Goal: Task Accomplishment & Management: Complete application form

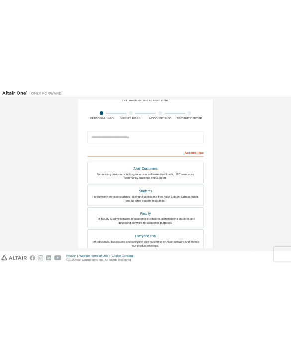
scroll to position [58, 0]
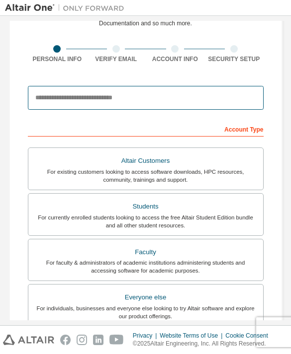
click at [168, 99] on input "email" at bounding box center [145, 98] width 235 height 24
type input "*"
type input "**********"
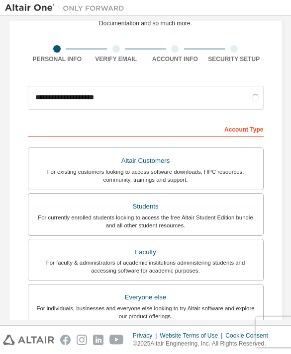
click at [199, 127] on div "Account Type" at bounding box center [145, 129] width 235 height 16
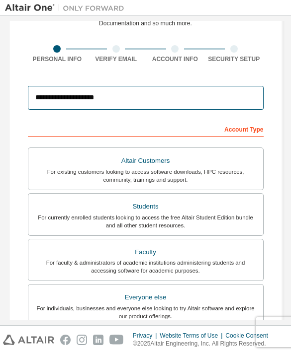
click at [173, 110] on input "**********" at bounding box center [145, 98] width 235 height 24
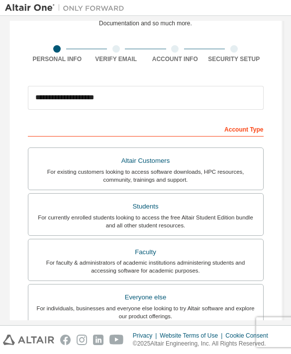
click at [262, 68] on div "**********" at bounding box center [145, 242] width 273 height 535
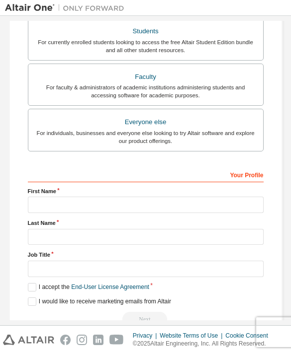
scroll to position [233, 0]
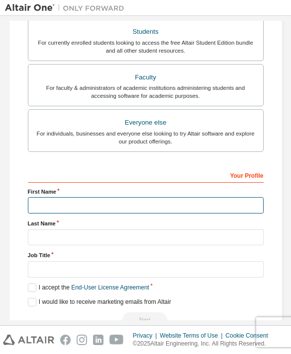
click at [111, 206] on input "text" at bounding box center [145, 205] width 235 height 16
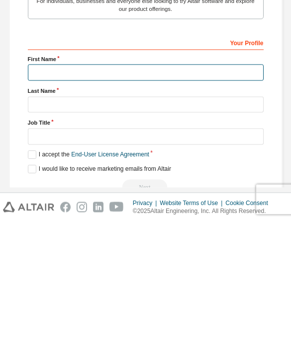
type input "*"
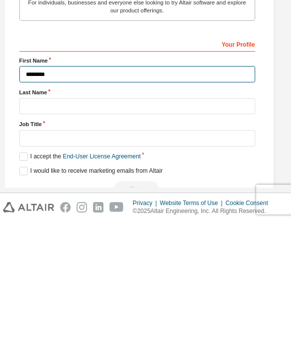
type input "********"
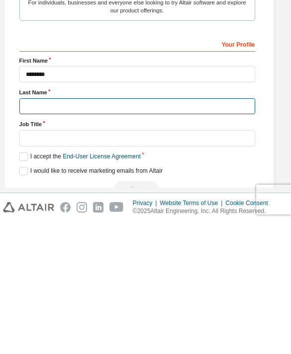
click at [149, 231] on input "text" at bounding box center [136, 239] width 235 height 16
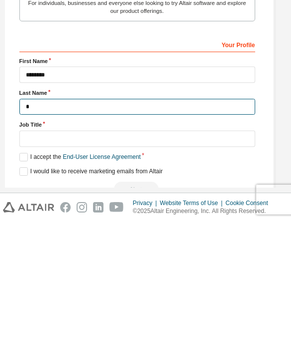
scroll to position [229, 8]
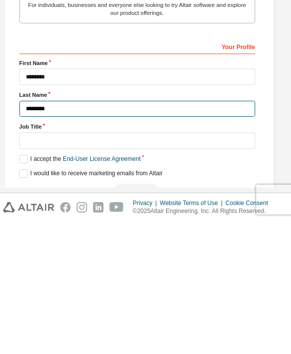
click at [253, 233] on input "********" at bounding box center [136, 241] width 235 height 16
click at [254, 233] on input "********" at bounding box center [136, 241] width 235 height 16
type input "********"
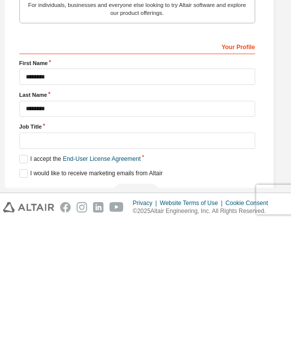
click at [274, 106] on div "**********" at bounding box center [137, 71] width 297 height 558
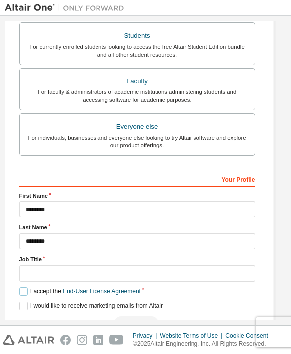
click at [27, 288] on label "I accept the End-User License Agreement" at bounding box center [79, 292] width 121 height 8
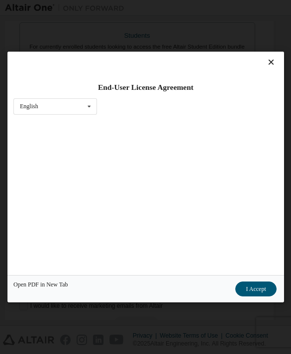
click at [27, 275] on div "End-User License Agreement English English Chinese French German Japanese Korea…" at bounding box center [145, 164] width 276 height 224
click at [75, 101] on div "English English Chinese French German Japanese Korean Portuguese" at bounding box center [54, 106] width 83 height 16
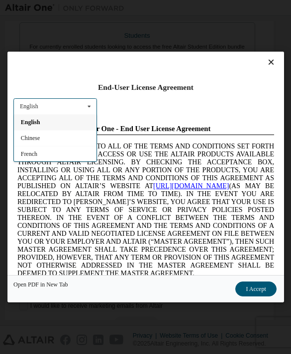
scroll to position [-1, 0]
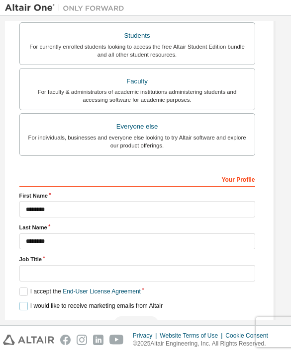
click at [27, 302] on label "I would like to receive marketing emails from Altair" at bounding box center [90, 306] width 143 height 8
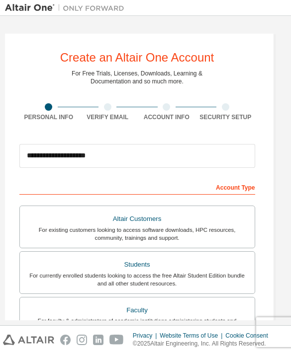
scroll to position [0, 8]
click at [186, 272] on div "For currently enrolled students looking to access the free Altair Student Editi…" at bounding box center [137, 280] width 223 height 16
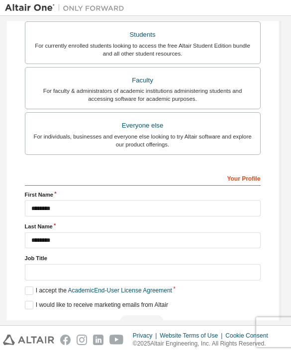
scroll to position [229, 3]
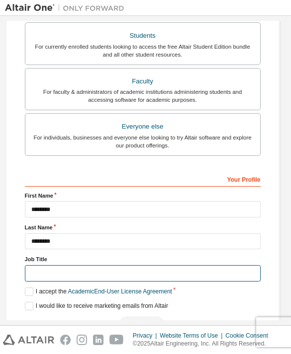
click at [78, 265] on input "text" at bounding box center [142, 273] width 235 height 16
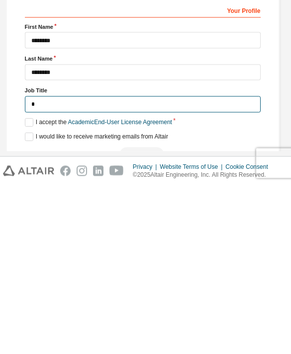
scroll to position [227, 3]
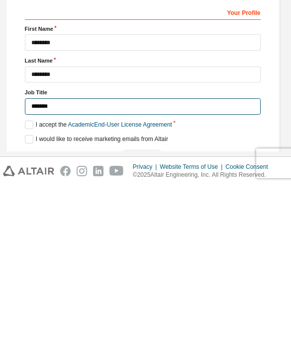
type input "*******"
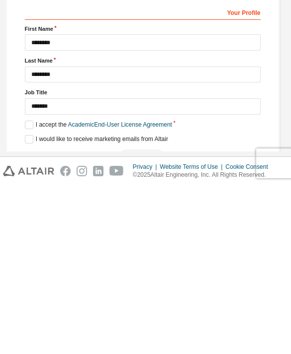
click at [259, 173] on div "**********" at bounding box center [142, 253] width 235 height 160
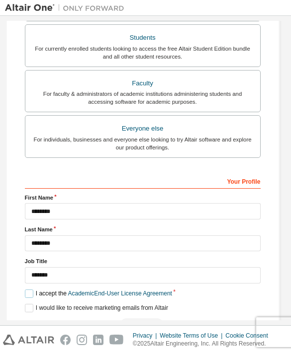
click at [34, 290] on label "I accept the Academic End-User License Agreement" at bounding box center [98, 294] width 147 height 8
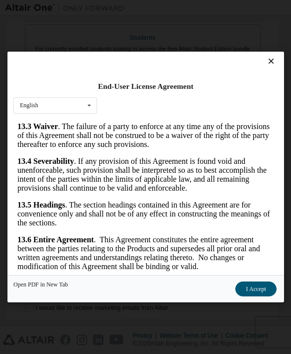
scroll to position [3087, 0]
click at [252, 297] on button "I Accept" at bounding box center [255, 289] width 41 height 15
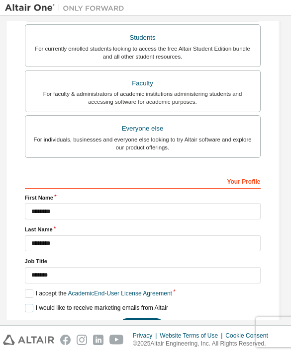
click at [25, 304] on label "I would like to receive marketing emails from Altair" at bounding box center [96, 308] width 143 height 8
click at [153, 318] on button "Next" at bounding box center [141, 325] width 45 height 15
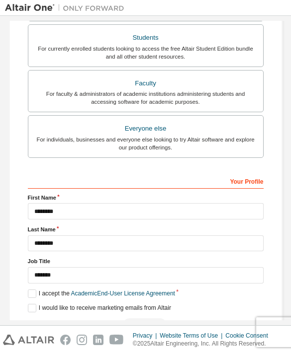
scroll to position [0, 0]
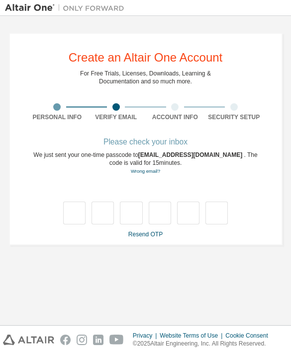
click at [159, 231] on link "Resend OTP" at bounding box center [145, 234] width 34 height 7
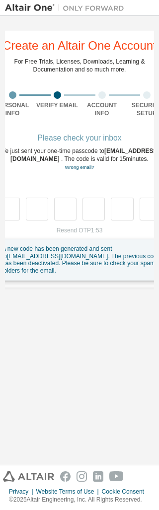
click at [80, 354] on div "**********" at bounding box center [79, 240] width 149 height 439
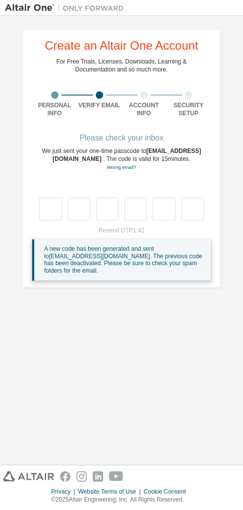
click at [134, 231] on div "Resend OTP 1:42 A new code has been generated and sent to [EMAIL_ADDRESS][DOMAI…" at bounding box center [121, 254] width 179 height 54
click at [135, 228] on div "Resend OTP 1:42 A new code has been generated and sent to [EMAIL_ADDRESS][DOMAI…" at bounding box center [121, 254] width 179 height 54
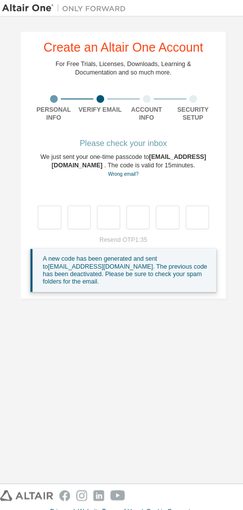
click at [151, 234] on div "Resend OTP 1:35 A new code has been generated and sent to [EMAIL_ADDRESS][DOMAI…" at bounding box center [121, 254] width 179 height 54
click at [150, 234] on div "Resend OTP 1:35 A new code has been generated and sent to [EMAIL_ADDRESS][DOMAI…" at bounding box center [121, 254] width 179 height 54
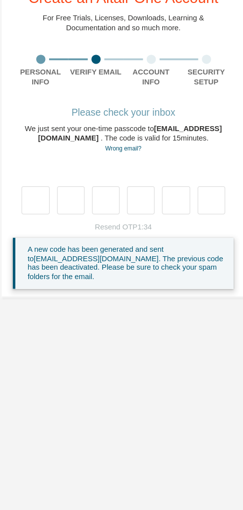
click at [125, 227] on div "Resend OTP 1:34 A new code has been generated and sent to [EMAIL_ADDRESS][DOMAI…" at bounding box center [121, 254] width 179 height 54
click at [124, 227] on div "Resend OTP 1:33 A new code has been generated and sent to [EMAIL_ADDRESS][DOMAI…" at bounding box center [121, 254] width 179 height 54
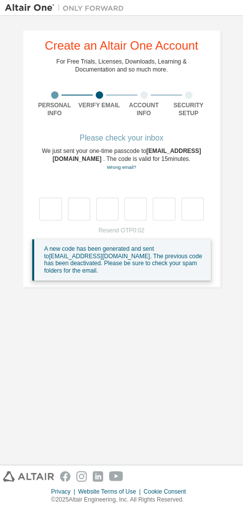
click at [132, 233] on div "Resend OTP 0:02 A new code has been generated and sent to [EMAIL_ADDRESS][DOMAI…" at bounding box center [121, 254] width 179 height 54
click at [132, 232] on div "Resend OTP 0:01 A new code has been generated and sent to [EMAIL_ADDRESS][DOMAI…" at bounding box center [121, 254] width 179 height 54
click at [128, 225] on div "Please check your inbox We just sent your one-time passcode to [EMAIL_ADDRESS][…" at bounding box center [121, 208] width 179 height 146
click at [128, 224] on div "Please check your inbox We just sent your one-time passcode to [EMAIL_ADDRESS][…" at bounding box center [121, 208] width 179 height 146
click at [127, 231] on link "Resend OTP" at bounding box center [121, 230] width 34 height 7
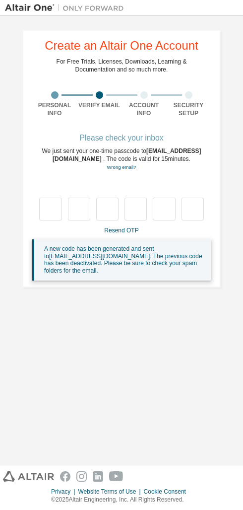
click at [127, 230] on link "Resend OTP" at bounding box center [121, 230] width 34 height 7
click at [132, 227] on link "Resend OTP" at bounding box center [121, 230] width 34 height 7
click at [130, 229] on link "Resend OTP" at bounding box center [121, 230] width 34 height 7
click at [131, 233] on div "Resend OTP A new code has been generated and sent to [EMAIL_ADDRESS][DOMAIN_NAM…" at bounding box center [121, 254] width 179 height 54
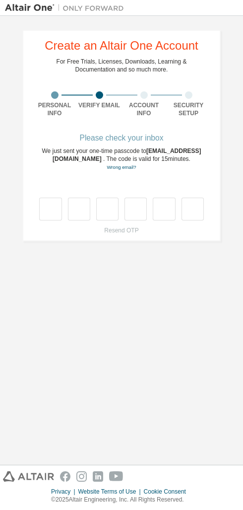
click at [132, 241] on div "**********" at bounding box center [121, 136] width 199 height 212
click at [133, 231] on div "Resend OTP" at bounding box center [121, 231] width 179 height 8
click at [127, 221] on input "text" at bounding box center [136, 209] width 22 height 23
click at [131, 226] on div "Please check your inbox We just sent your one-time passcode to [EMAIL_ADDRESS][…" at bounding box center [121, 184] width 179 height 99
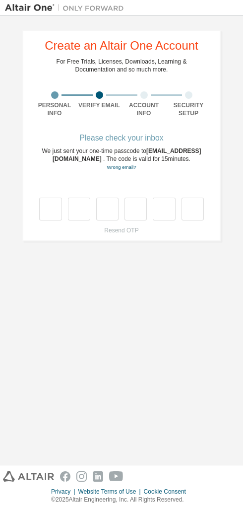
click at [130, 229] on div "Resend OTP" at bounding box center [121, 231] width 179 height 8
click at [124, 234] on div "Resend OTP" at bounding box center [121, 231] width 179 height 8
click at [129, 234] on div "Resend OTP" at bounding box center [121, 231] width 179 height 8
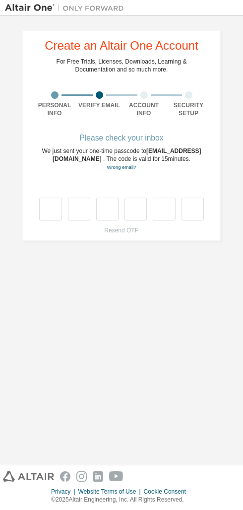
click at [132, 167] on link "Wrong email?" at bounding box center [121, 166] width 29 height 5
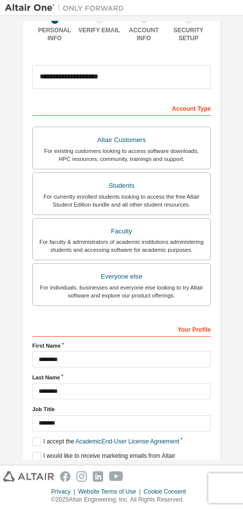
scroll to position [74, 0]
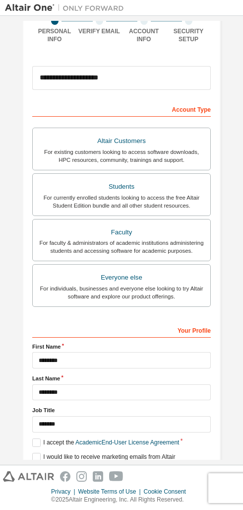
click at [131, 354] on button "Next" at bounding box center [121, 474] width 45 height 15
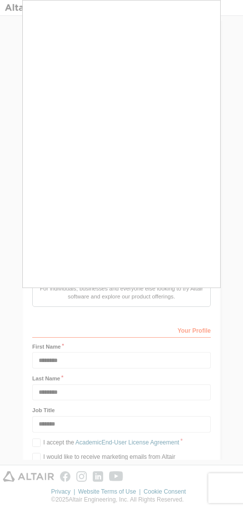
click at [240, 281] on div at bounding box center [121, 255] width 243 height 510
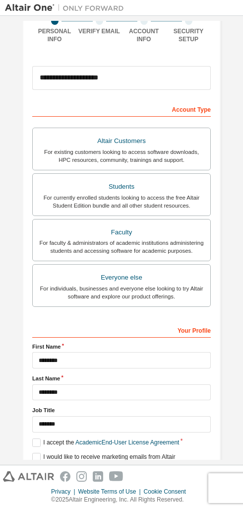
click at [238, 286] on div "**********" at bounding box center [121, 240] width 243 height 449
click at [128, 354] on button "Next" at bounding box center [121, 474] width 45 height 15
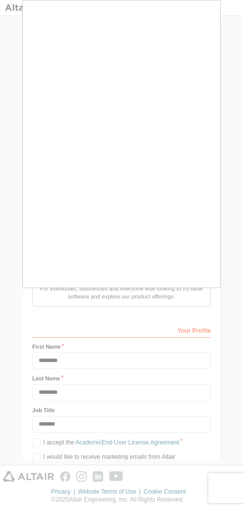
click at [219, 319] on div at bounding box center [121, 255] width 243 height 510
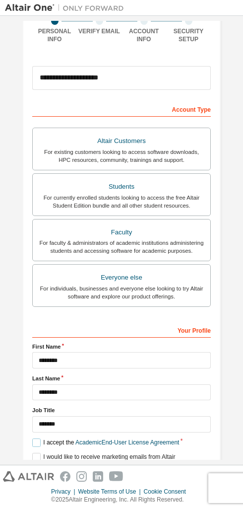
click at [152, 354] on link "Academic End-User License Agreement" at bounding box center [128, 442] width 104 height 7
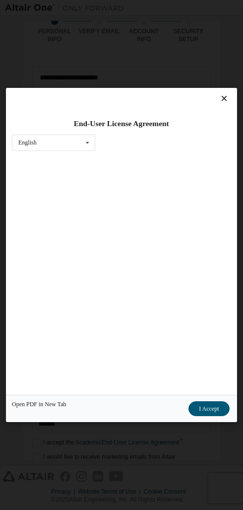
click at [218, 354] on button "I Accept" at bounding box center [209, 408] width 41 height 15
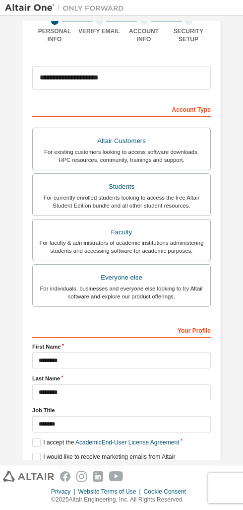
click at [129, 354] on button "Next" at bounding box center [121, 474] width 45 height 15
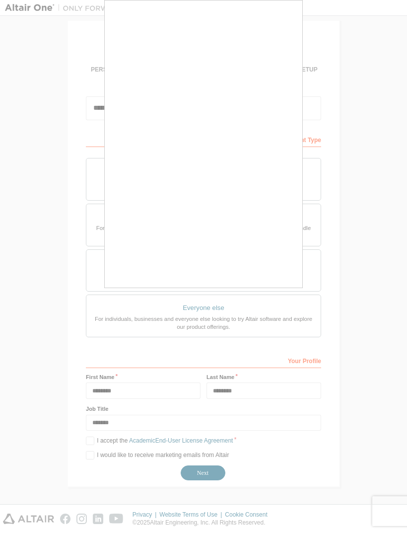
scroll to position [16, 0]
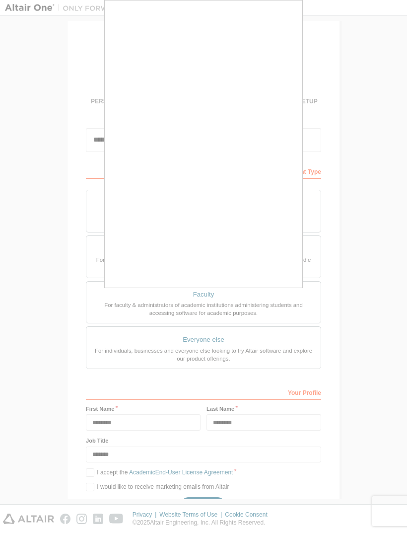
click at [306, 208] on div at bounding box center [203, 266] width 407 height 533
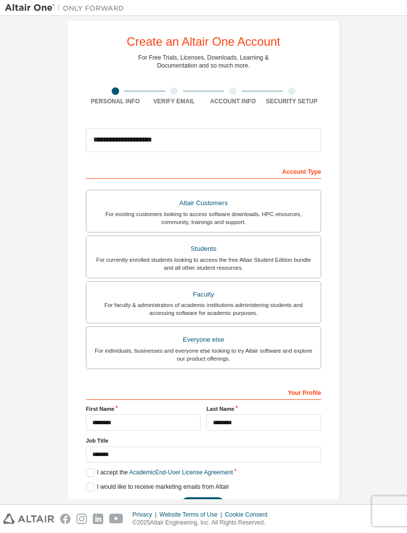
click at [319, 220] on label "Altair Customers For existing customers looking to access software downloads, H…" at bounding box center [203, 211] width 235 height 43
click at [289, 260] on div "For currently enrolled students looking to access the free Altair Student Editi…" at bounding box center [203, 264] width 223 height 16
click at [88, 354] on label "I accept the Academic End-User License Agreement" at bounding box center [159, 472] width 147 height 8
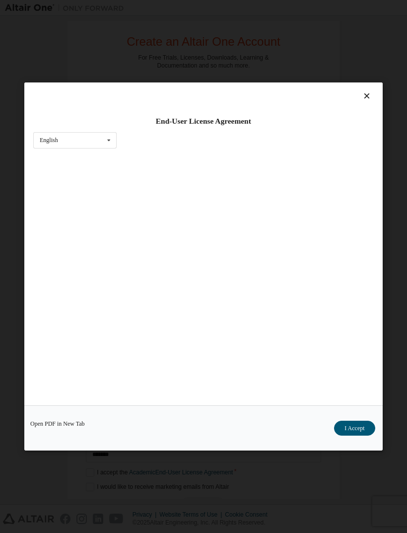
click at [359, 354] on button "I Accept" at bounding box center [354, 428] width 41 height 15
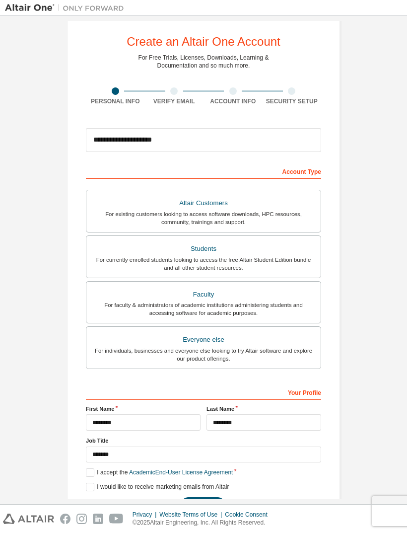
click at [209, 354] on button "Next" at bounding box center [203, 504] width 45 height 15
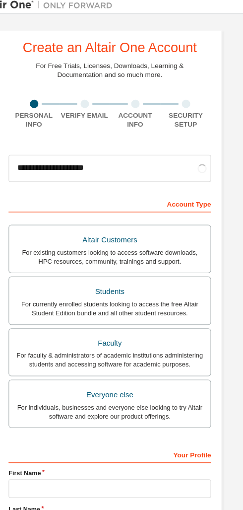
type input "**********"
click at [201, 279] on div "**********" at bounding box center [121, 296] width 217 height 551
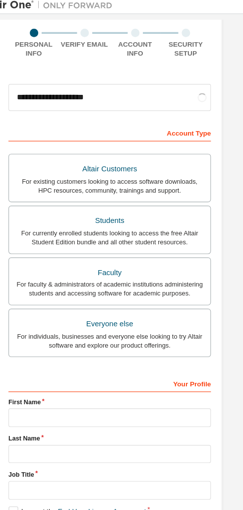
scroll to position [69, 0]
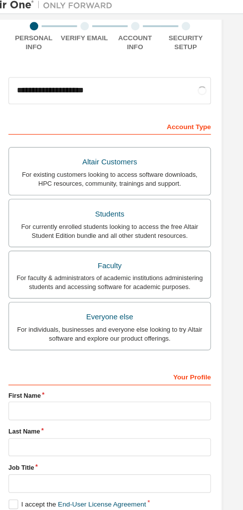
click at [163, 211] on div "For currently enrolled students looking to access the free Altair Student Editi…" at bounding box center [122, 207] width 166 height 16
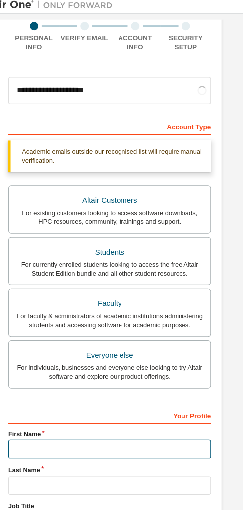
click at [123, 408] on input "text" at bounding box center [121, 399] width 179 height 16
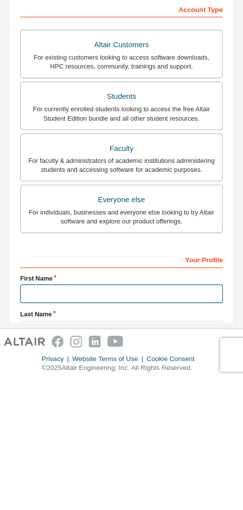
scroll to position [0, 0]
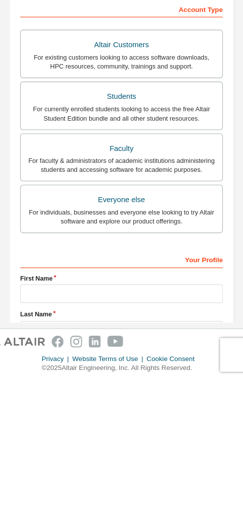
click at [206, 178] on div "**********" at bounding box center [121, 297] width 199 height 534
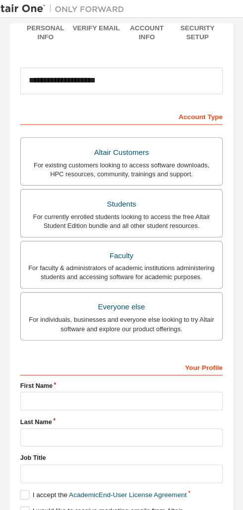
scroll to position [80, 0]
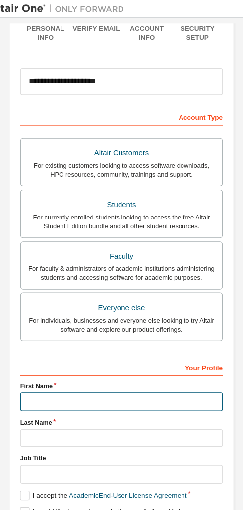
click at [167, 360] on input "text" at bounding box center [121, 354] width 179 height 16
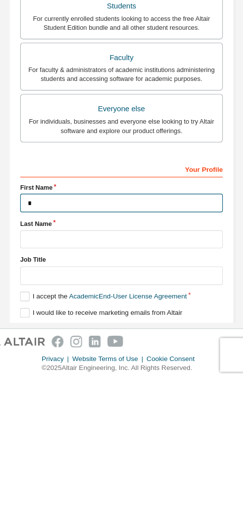
scroll to position [78, 0]
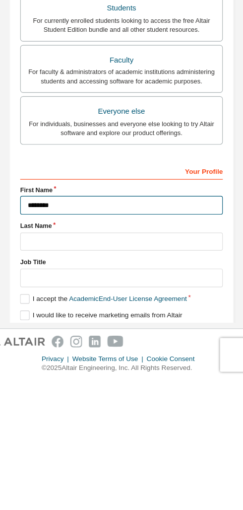
type input "********"
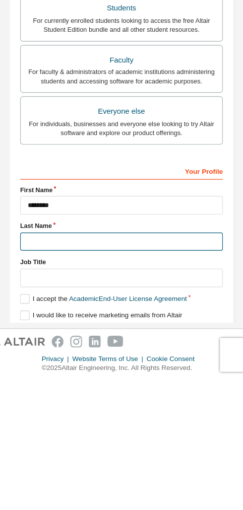
click at [155, 381] on input "text" at bounding box center [121, 389] width 179 height 16
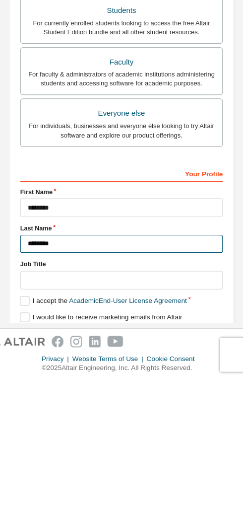
type input "********"
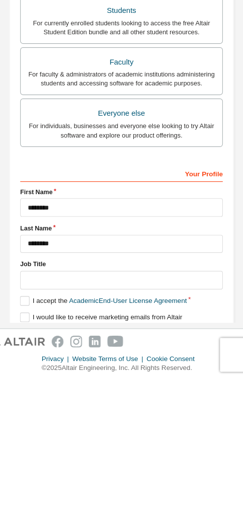
click at [175, 414] on input "text" at bounding box center [121, 422] width 179 height 16
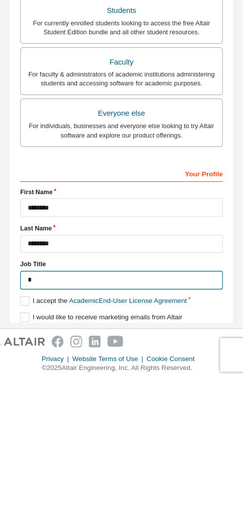
scroll to position [74, 0]
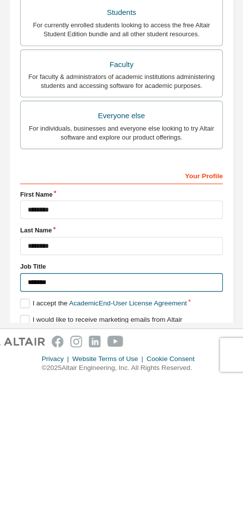
type input "*******"
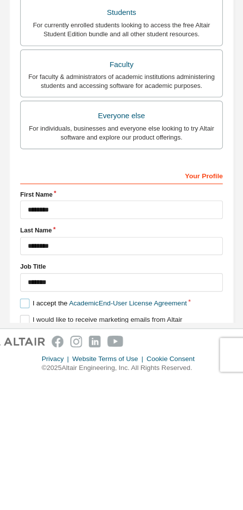
click at [32, 439] on label "I accept the Academic End-User License Agreement" at bounding box center [105, 443] width 147 height 8
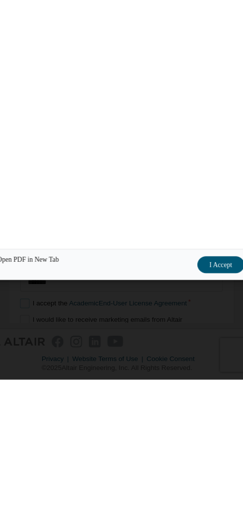
scroll to position [54, 0]
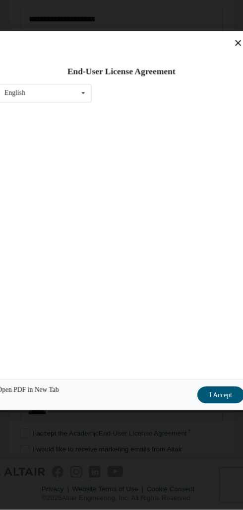
click at [191, 401] on button "I Accept" at bounding box center [209, 408] width 41 height 15
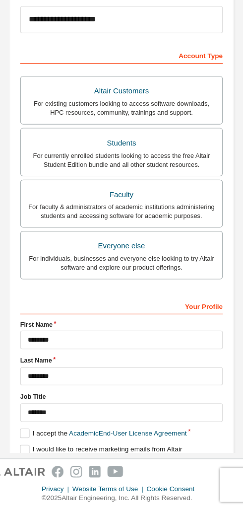
click at [111, 467] on button "Next" at bounding box center [121, 474] width 45 height 15
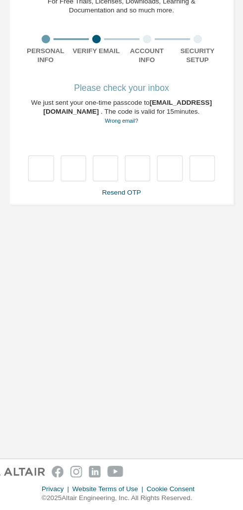
scroll to position [0, 0]
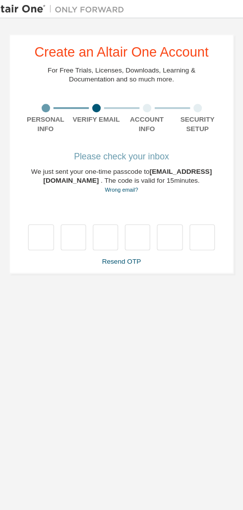
click at [114, 227] on link "Resend OTP" at bounding box center [121, 230] width 34 height 7
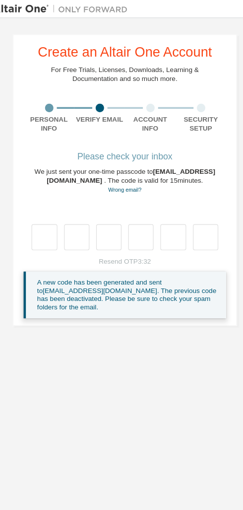
scroll to position [19, 0]
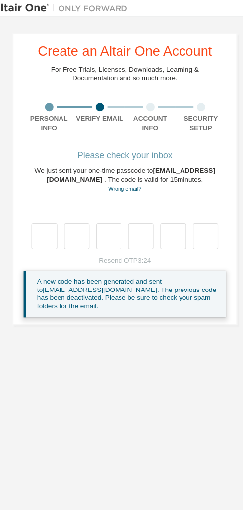
click at [105, 227] on div "Resend OTP 3:24 A new code has been generated and sent to nattanita68@nu.ac.th …" at bounding box center [121, 254] width 179 height 54
click at [104, 227] on div "Resend OTP 3:24 A new code has been generated and sent to nattanita68@nu.ac.th …" at bounding box center [121, 254] width 179 height 54
click at [105, 227] on div "Resend OTP 3:24 A new code has been generated and sent to nattanita68@nu.ac.th …" at bounding box center [121, 254] width 179 height 54
click at [104, 227] on div "Resend OTP 3:24 A new code has been generated and sent to nattanita68@nu.ac.th …" at bounding box center [121, 254] width 179 height 54
click at [101, 227] on div "Resend OTP 3:23 A new code has been generated and sent to nattanita68@nu.ac.th …" at bounding box center [121, 254] width 179 height 54
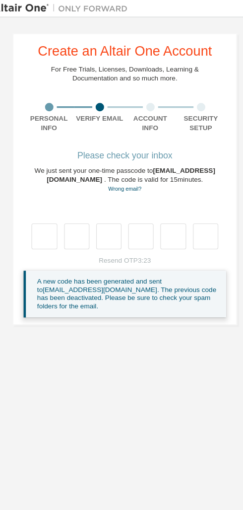
click at [101, 227] on div "Resend OTP 3:23 A new code has been generated and sent to nattanita68@nu.ac.th …" at bounding box center [121, 254] width 179 height 54
click at [100, 227] on div "Resend OTP 3:22 A new code has been generated and sent to nattanita68@nu.ac.th …" at bounding box center [121, 254] width 179 height 54
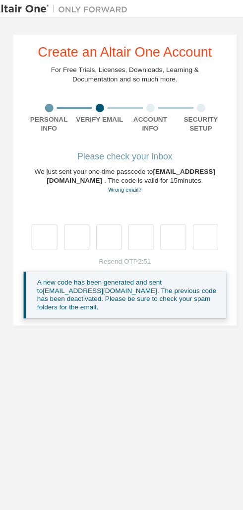
scroll to position [0, 0]
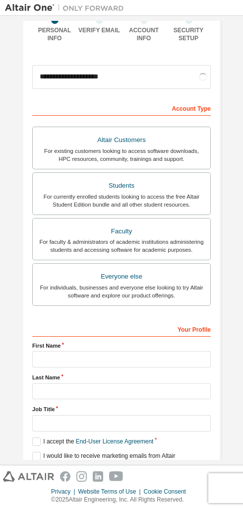
scroll to position [76, 0]
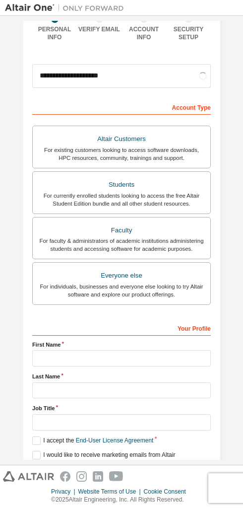
type input "**********"
click at [193, 205] on div "For currently enrolled students looking to access the free Altair Student Editi…" at bounding box center [122, 200] width 166 height 16
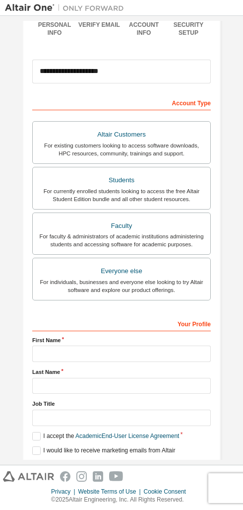
scroll to position [80, 0]
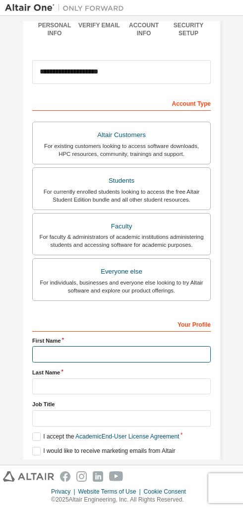
click at [155, 363] on input "text" at bounding box center [121, 354] width 179 height 16
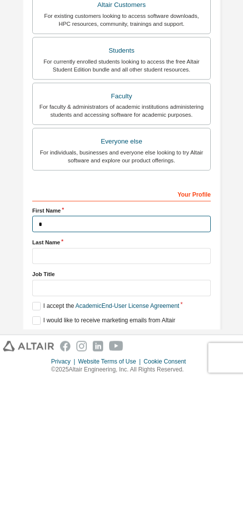
scroll to position [78, 0]
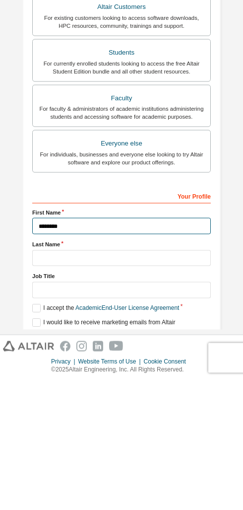
type input "********"
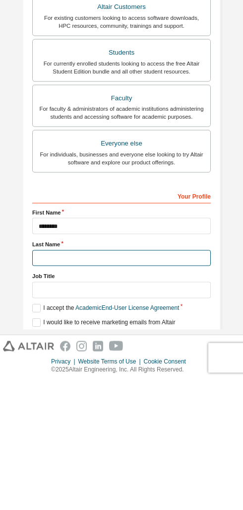
click at [173, 381] on input "text" at bounding box center [121, 389] width 179 height 16
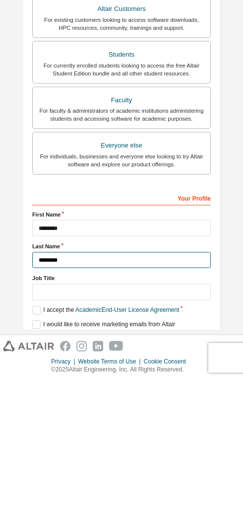
type input "********"
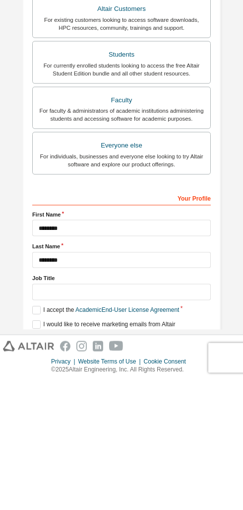
click at [182, 414] on input "text" at bounding box center [121, 422] width 179 height 16
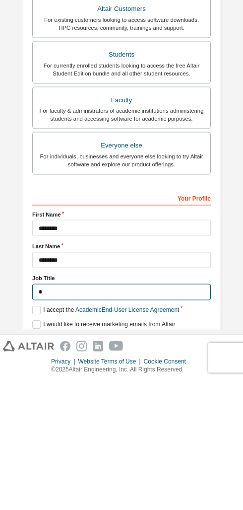
scroll to position [74, 0]
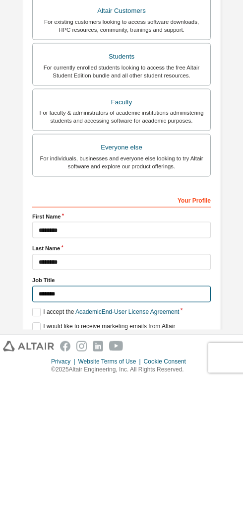
type input "*******"
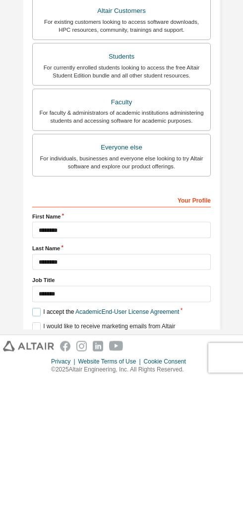
click at [38, 439] on label "I accept the Academic End-User License Agreement" at bounding box center [105, 443] width 147 height 8
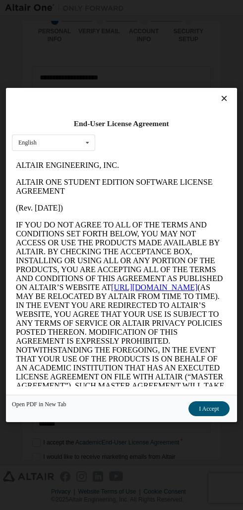
scroll to position [0, 0]
click at [216, 416] on button "I Accept" at bounding box center [209, 408] width 41 height 15
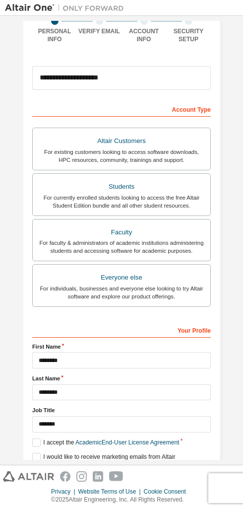
click at [130, 467] on button "Next" at bounding box center [121, 474] width 45 height 15
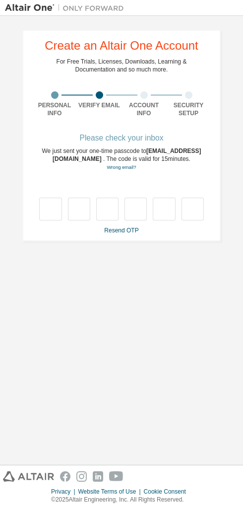
click at [54, 225] on div "**********" at bounding box center [121, 240] width 233 height 439
click at [106, 227] on link "Resend OTP" at bounding box center [121, 230] width 34 height 7
